Goal: Information Seeking & Learning: Learn about a topic

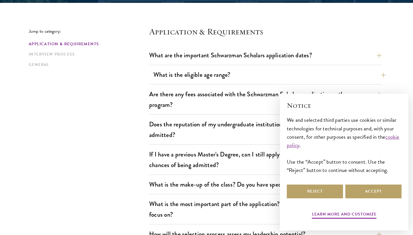
scroll to position [145, 0]
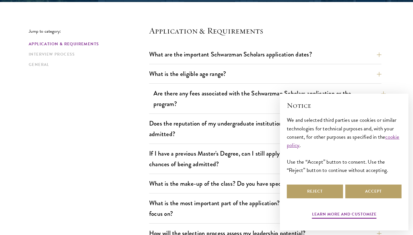
click at [243, 92] on button "Are there any fees associated with the Schwarzman Scholars application or the p…" at bounding box center [270, 99] width 232 height 24
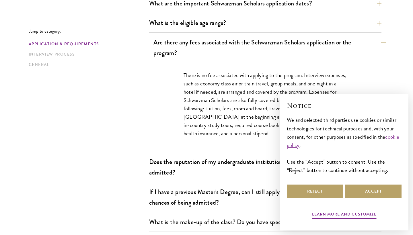
scroll to position [197, 0]
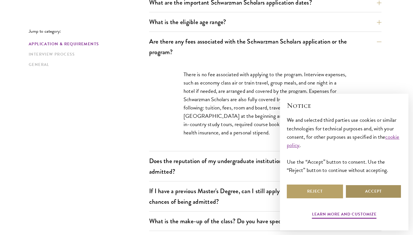
click at [360, 193] on button "Accept" at bounding box center [374, 192] width 56 height 14
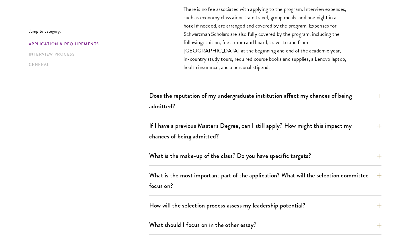
scroll to position [262, 0]
click at [349, 187] on button "What is the most important part of the application? What will the selection com…" at bounding box center [270, 181] width 232 height 24
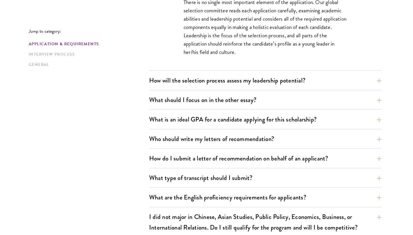
scroll to position [398, 0]
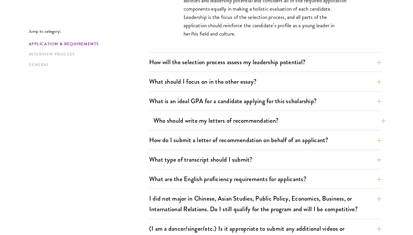
click at [301, 117] on button "Who should write my letters of recommendation?" at bounding box center [270, 120] width 232 height 13
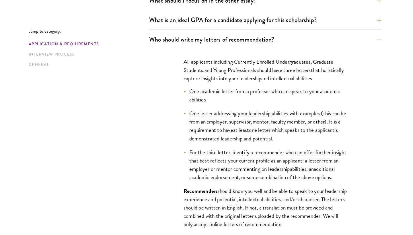
click at [303, 27] on div "What is an ideal GPA for a candidate applying for this scholarship? GPAs and gr…" at bounding box center [265, 21] width 232 height 16
click at [303, 22] on button "What is an ideal GPA for a candidate applying for this scholarship?" at bounding box center [270, 19] width 232 height 13
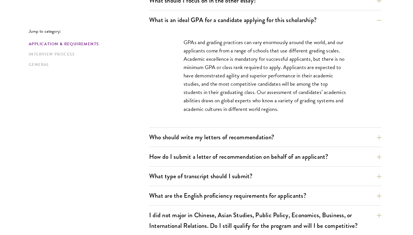
click at [296, 130] on div "What are the important Schwarzman Scholars application dates? Applicants who ho…" at bounding box center [265, 70] width 232 height 551
click at [294, 139] on button "Who should write my letters of recommendation?" at bounding box center [270, 137] width 232 height 13
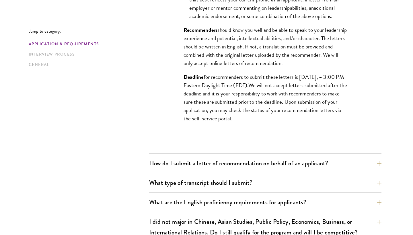
scroll to position [567, 0]
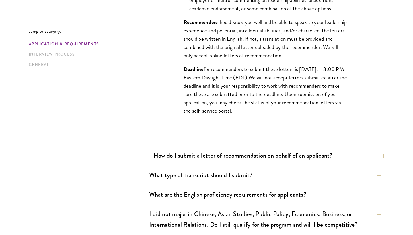
click at [282, 155] on button "How do I submit a letter of recommendation on behalf of an applicant?" at bounding box center [270, 155] width 232 height 13
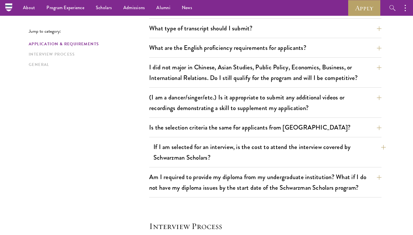
scroll to position [561, 0]
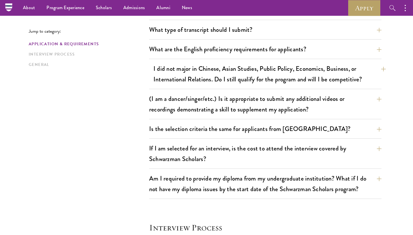
click at [286, 83] on button "I did not major in Chinese, Asian Studies, Public Policy, Economics, Business, …" at bounding box center [270, 74] width 232 height 24
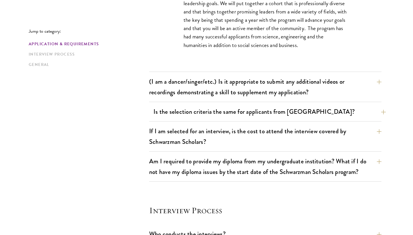
scroll to position [583, 0]
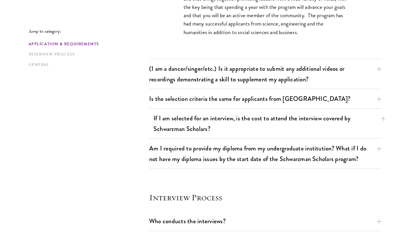
click at [290, 121] on button "If I am selected for an interview, is the cost to attend the interview covered …" at bounding box center [270, 124] width 232 height 24
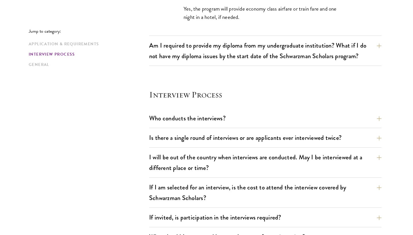
scroll to position [622, 0]
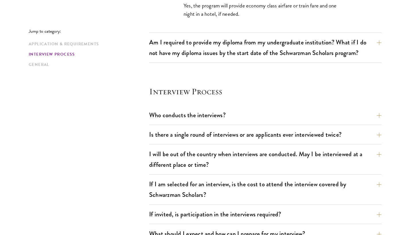
click at [288, 123] on div "Who conducts the interviews? Interview panelists are distinguished senior figur…" at bounding box center [265, 117] width 232 height 16
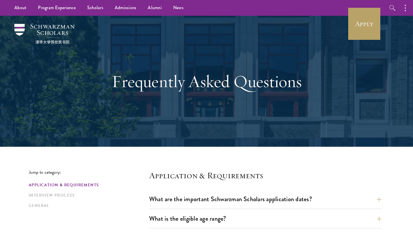
scroll to position [0, 0]
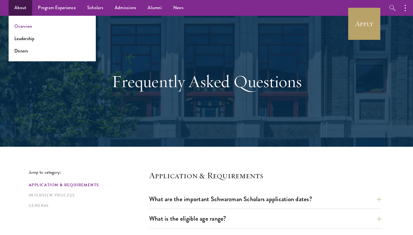
click at [19, 29] on link "Overview" at bounding box center [23, 26] width 18 height 7
